Goal: Task Accomplishment & Management: Manage account settings

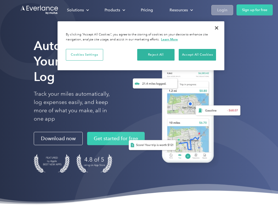
click at [225, 12] on div "Login" at bounding box center [222, 10] width 10 height 7
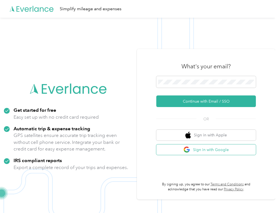
click at [220, 152] on button "Sign in with Google" at bounding box center [206, 149] width 100 height 11
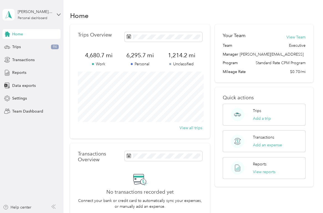
click at [278, 72] on span "$0.70/mi" at bounding box center [297, 72] width 15 height 6
click at [32, 49] on div "Trips 94" at bounding box center [31, 47] width 58 height 10
